Goal: Navigation & Orientation: Go to known website

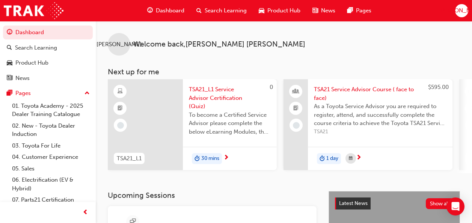
click at [457, 12] on div "JO" at bounding box center [461, 10] width 13 height 13
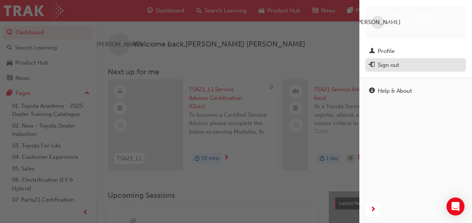
click at [387, 61] on div "Sign out" at bounding box center [388, 65] width 21 height 9
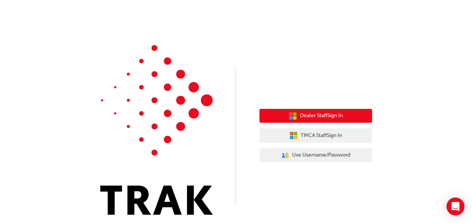
click at [317, 113] on span "Dealer Staff Sign In" at bounding box center [321, 116] width 43 height 9
click at [314, 112] on button "Dealer Staff Sign In" at bounding box center [316, 116] width 113 height 14
